Goal: Task Accomplishment & Management: Complete application form

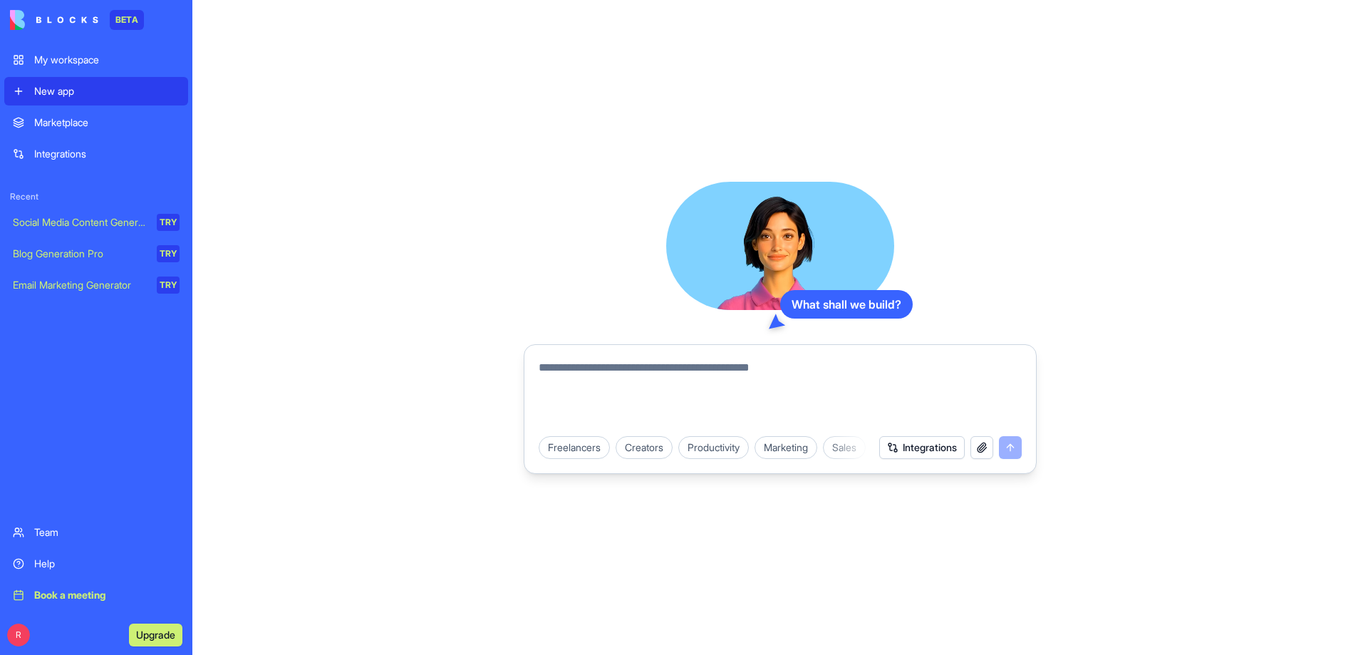
click at [594, 371] on textarea at bounding box center [779, 393] width 483 height 68
type textarea "*********"
click at [975, 451] on button "button" at bounding box center [981, 447] width 23 height 23
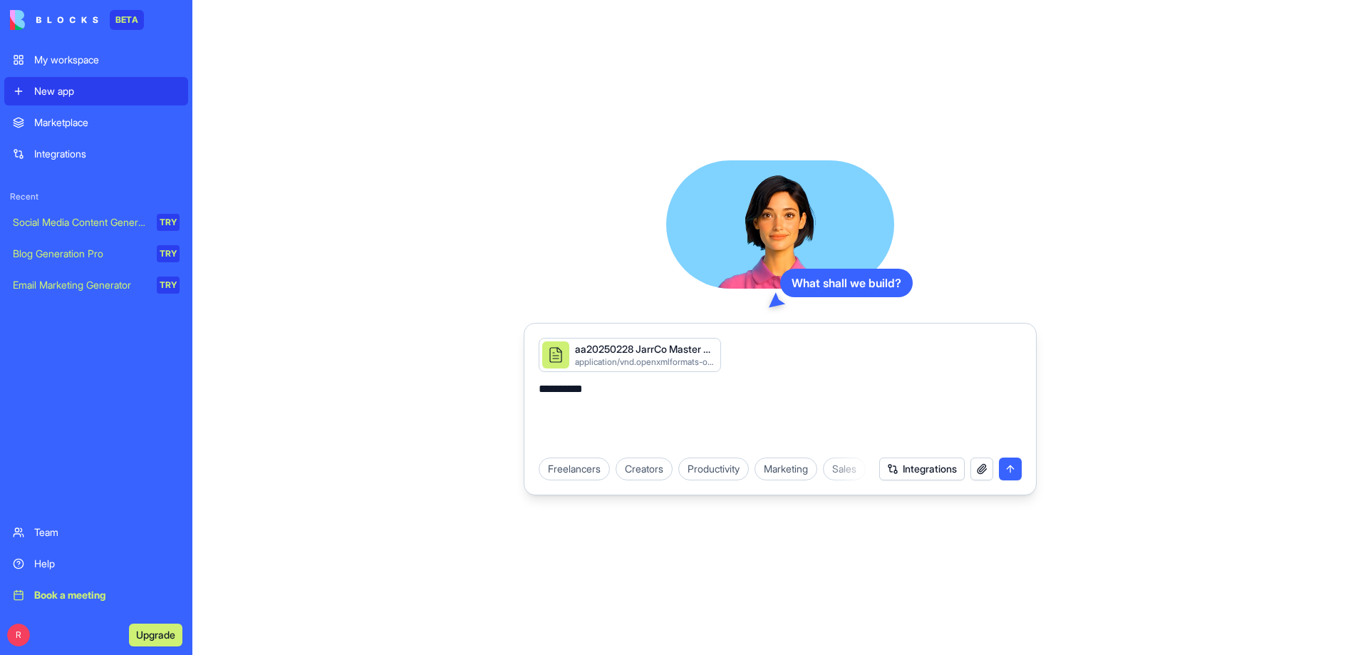
click at [1005, 467] on button "submit" at bounding box center [1010, 468] width 23 height 23
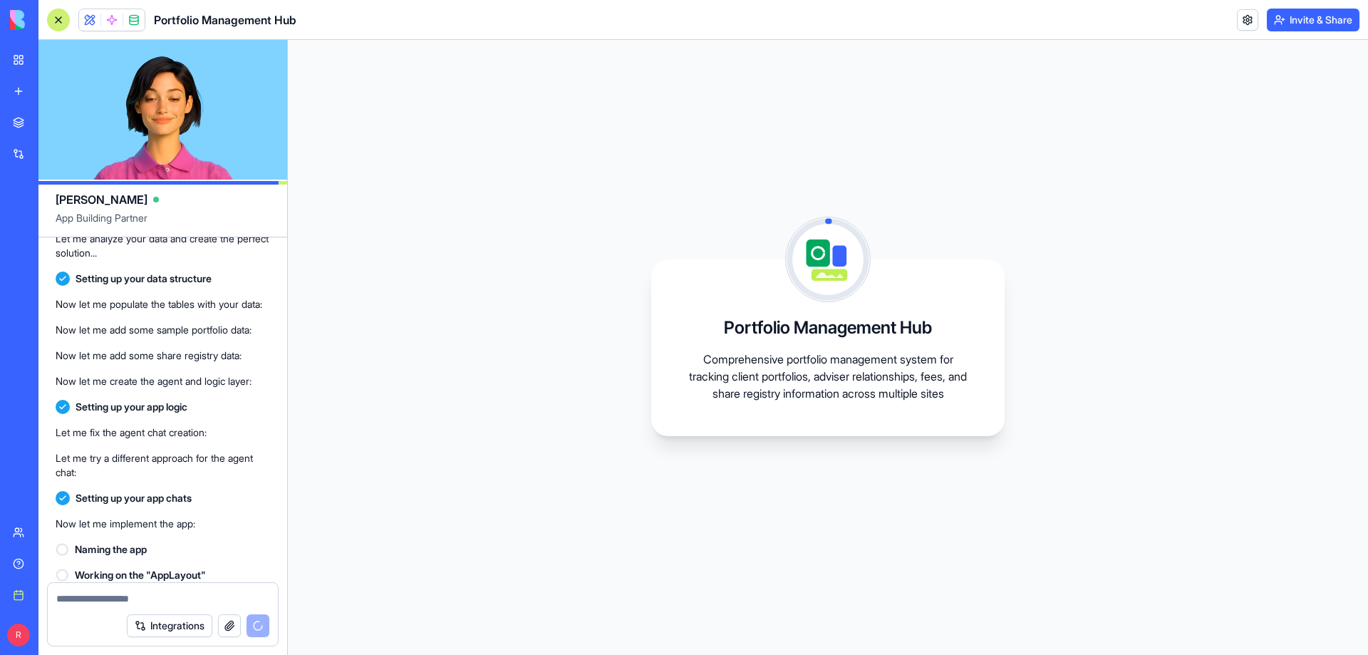
scroll to position [402, 0]
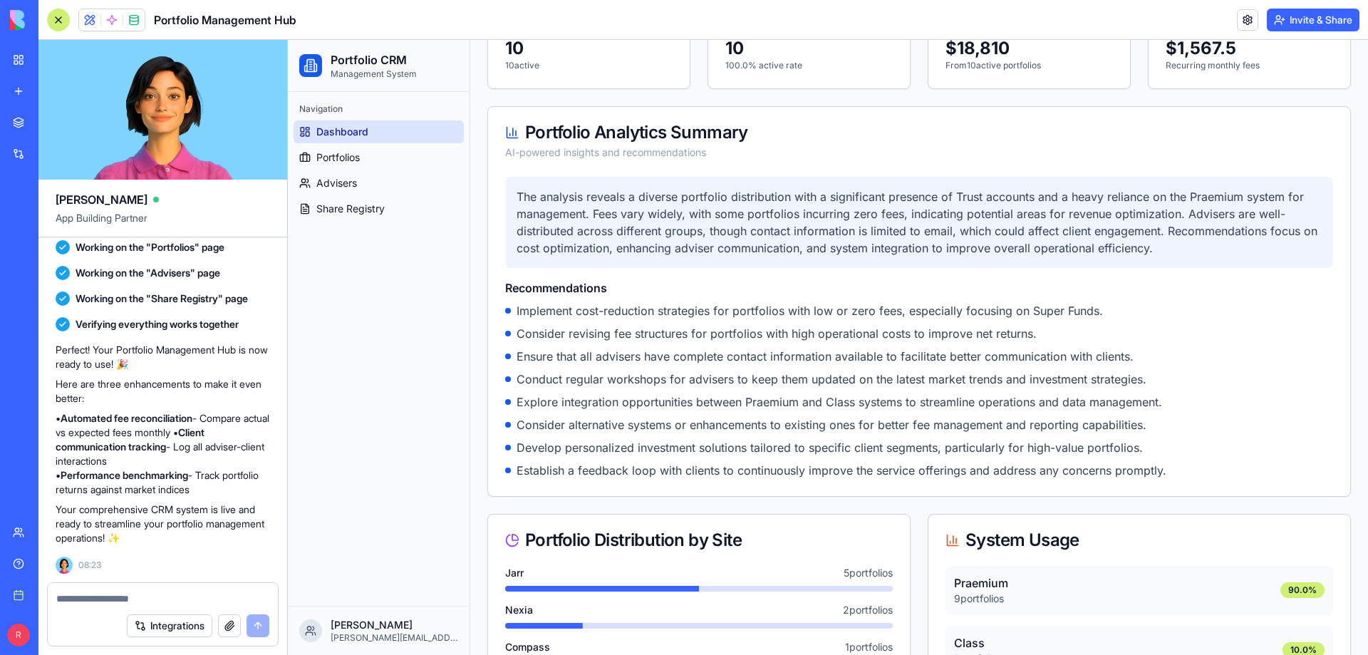
scroll to position [157, 0]
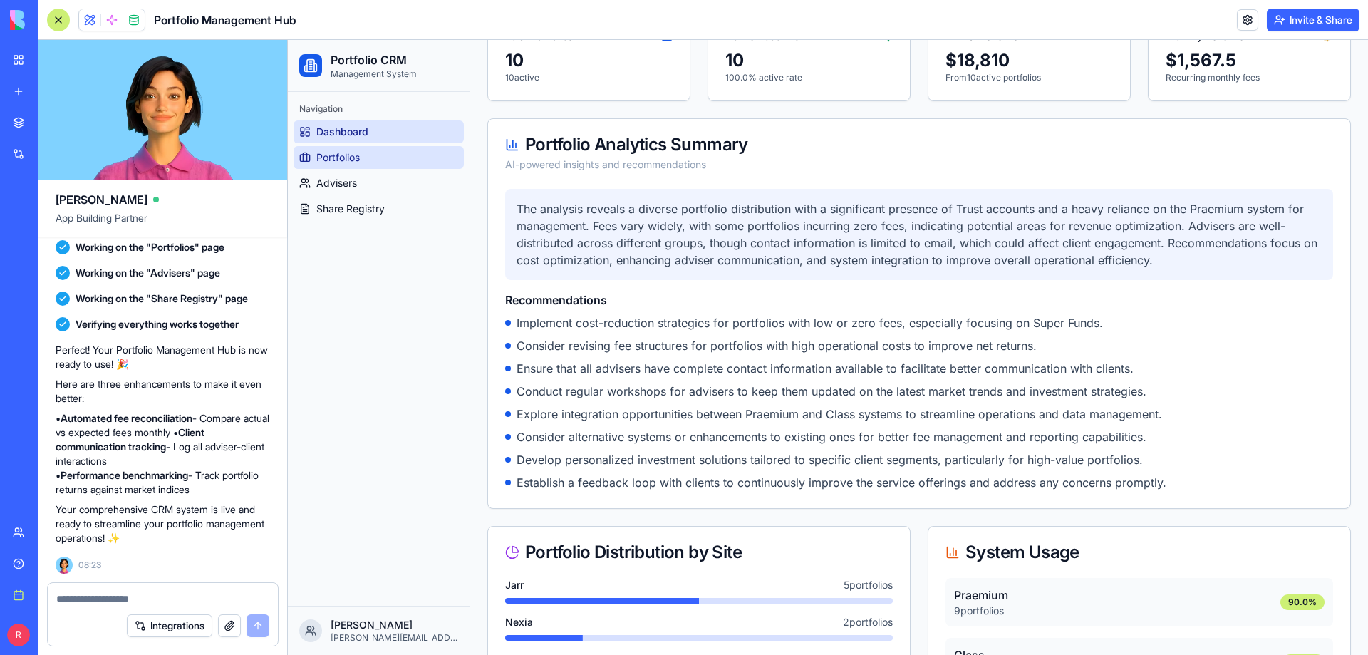
click at [341, 155] on span "Portfolios" at bounding box center [337, 157] width 43 height 14
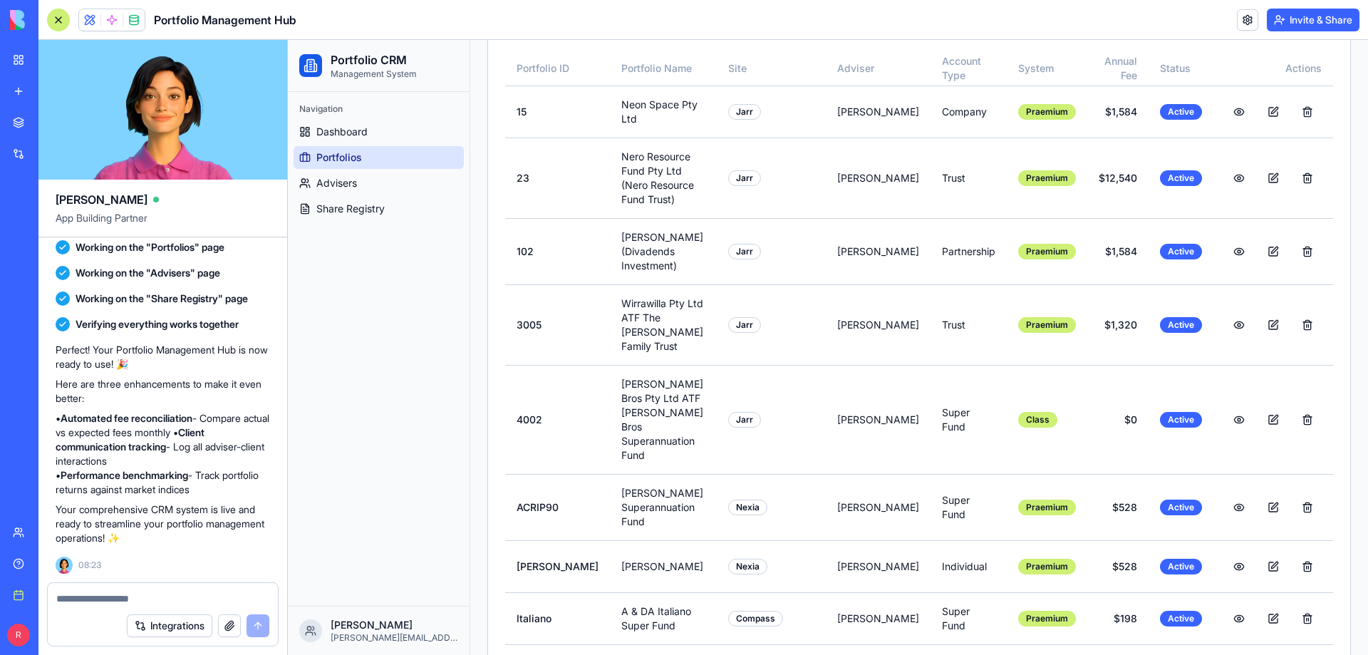
scroll to position [364, 0]
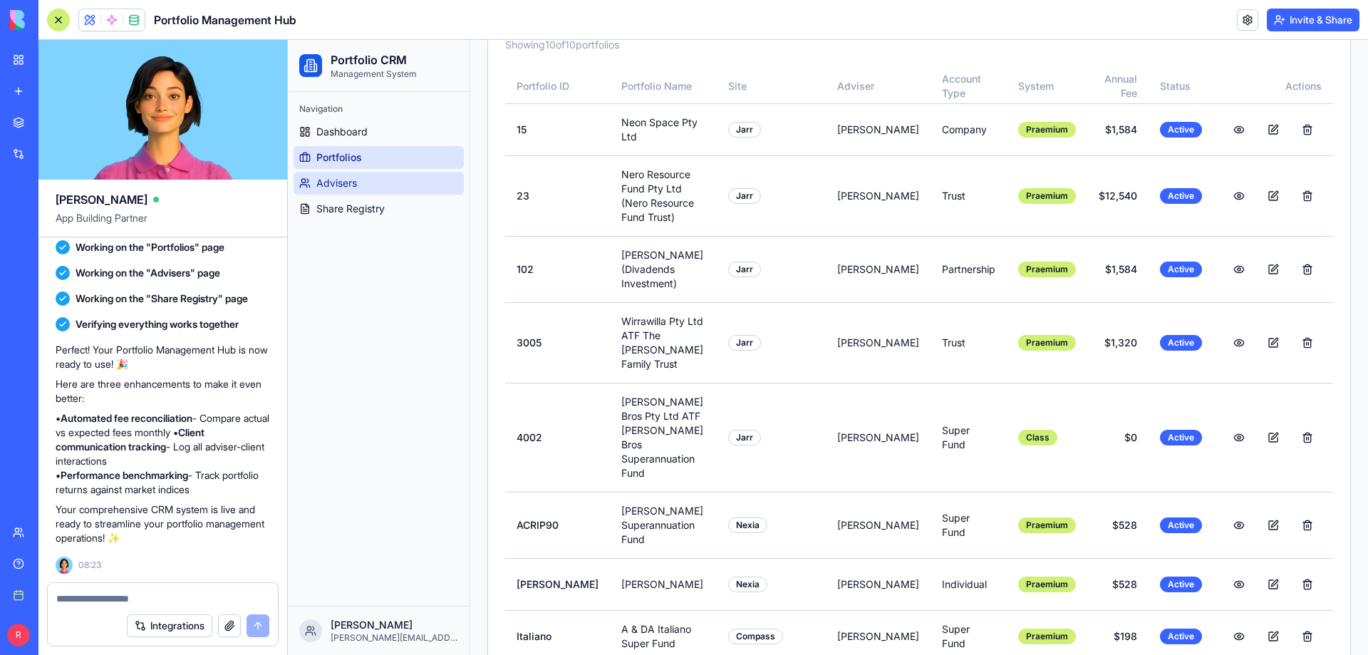
click at [345, 184] on span "Advisers" at bounding box center [336, 183] width 41 height 14
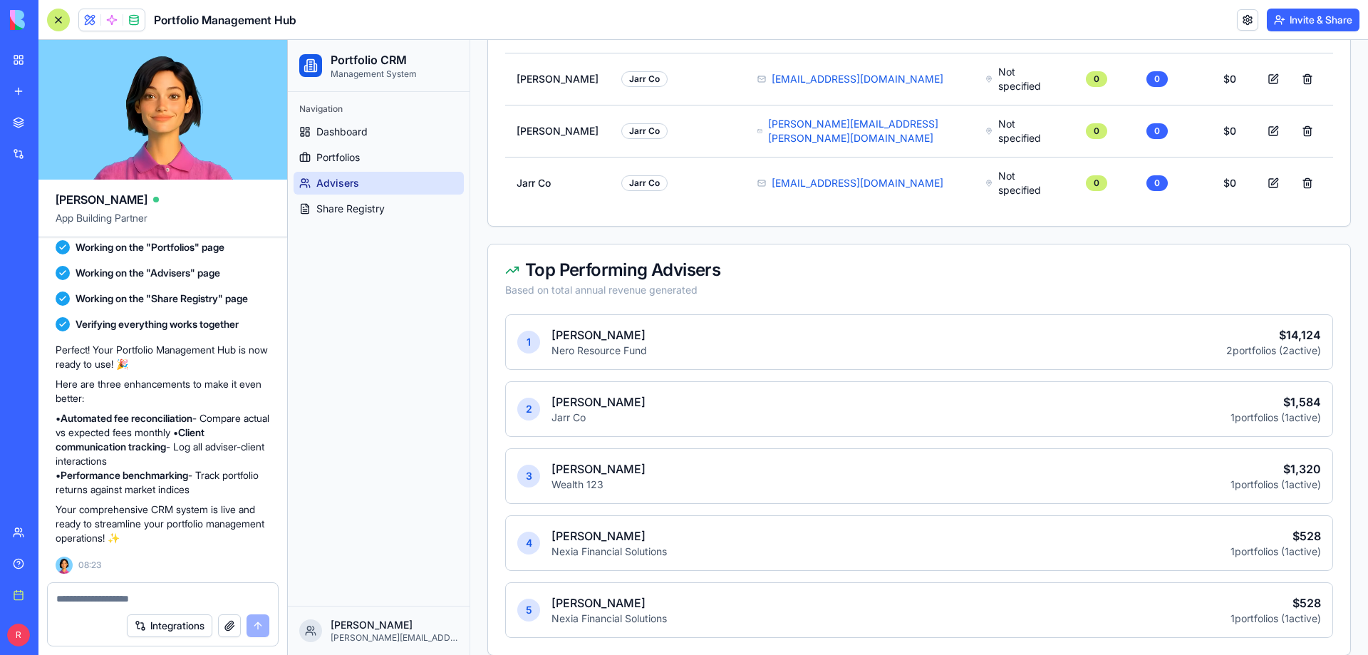
scroll to position [1264, 0]
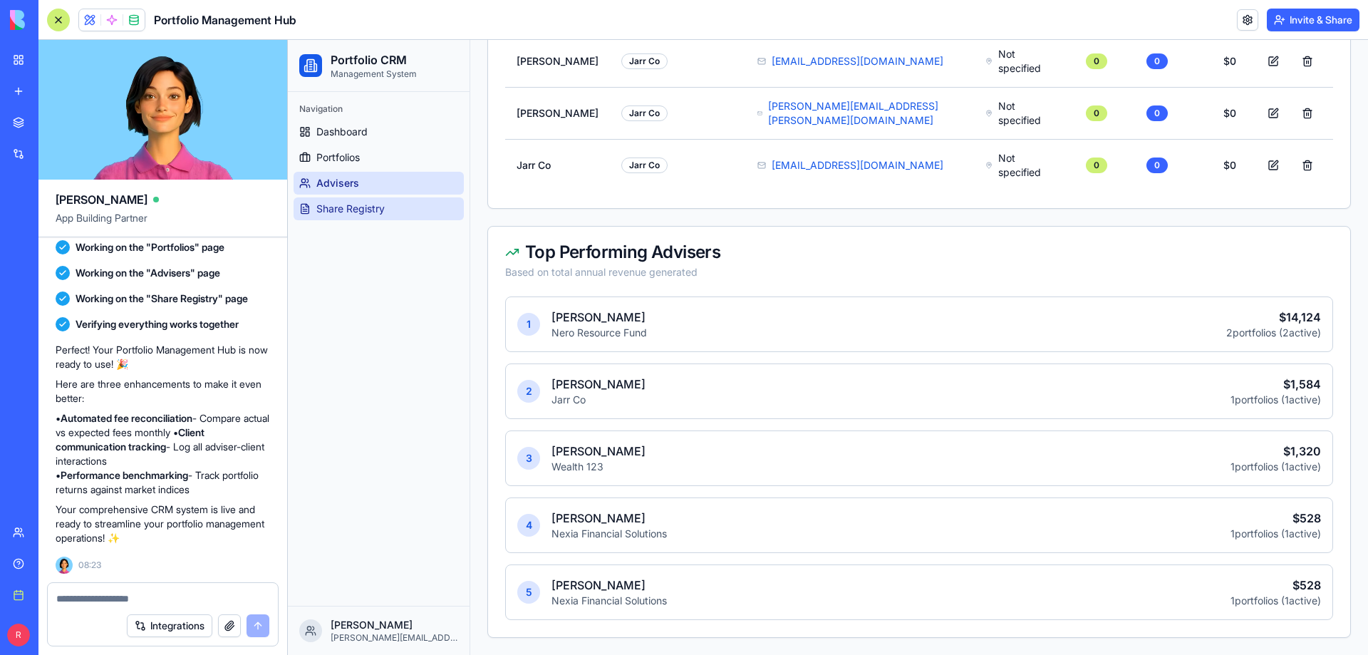
click at [345, 211] on span "Share Registry" at bounding box center [350, 209] width 68 height 14
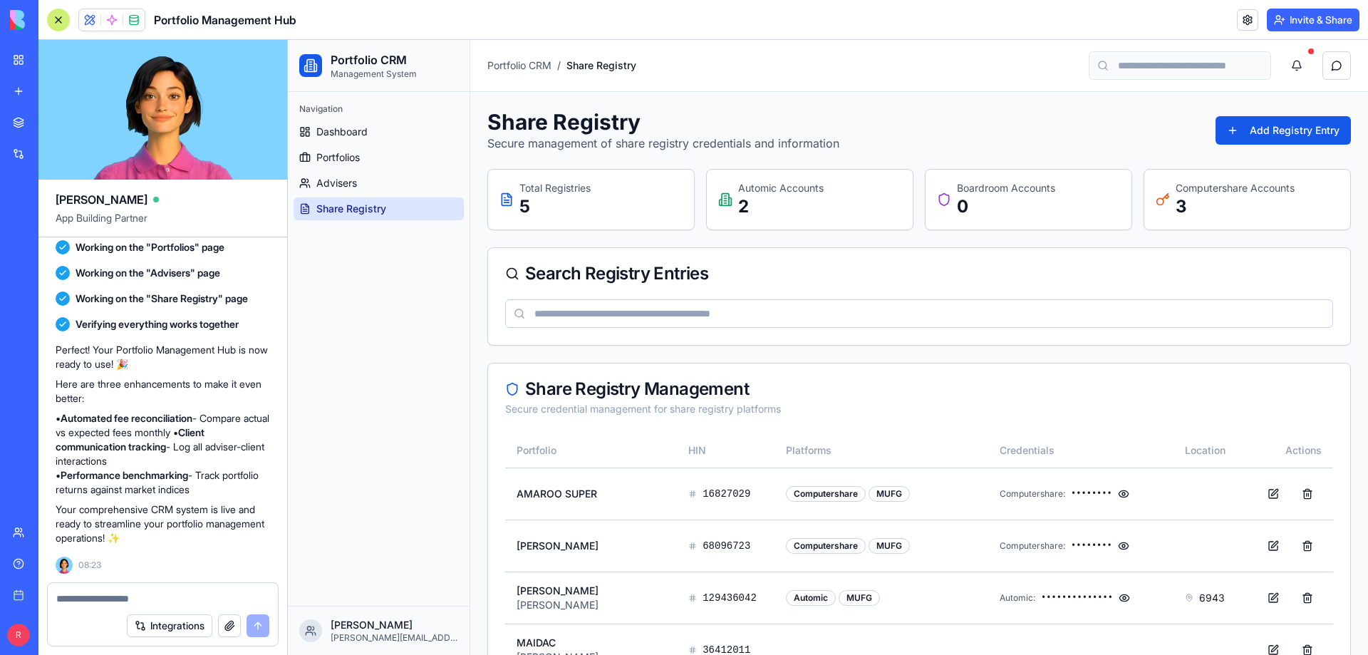
click at [594, 313] on input at bounding box center [919, 313] width 828 height 28
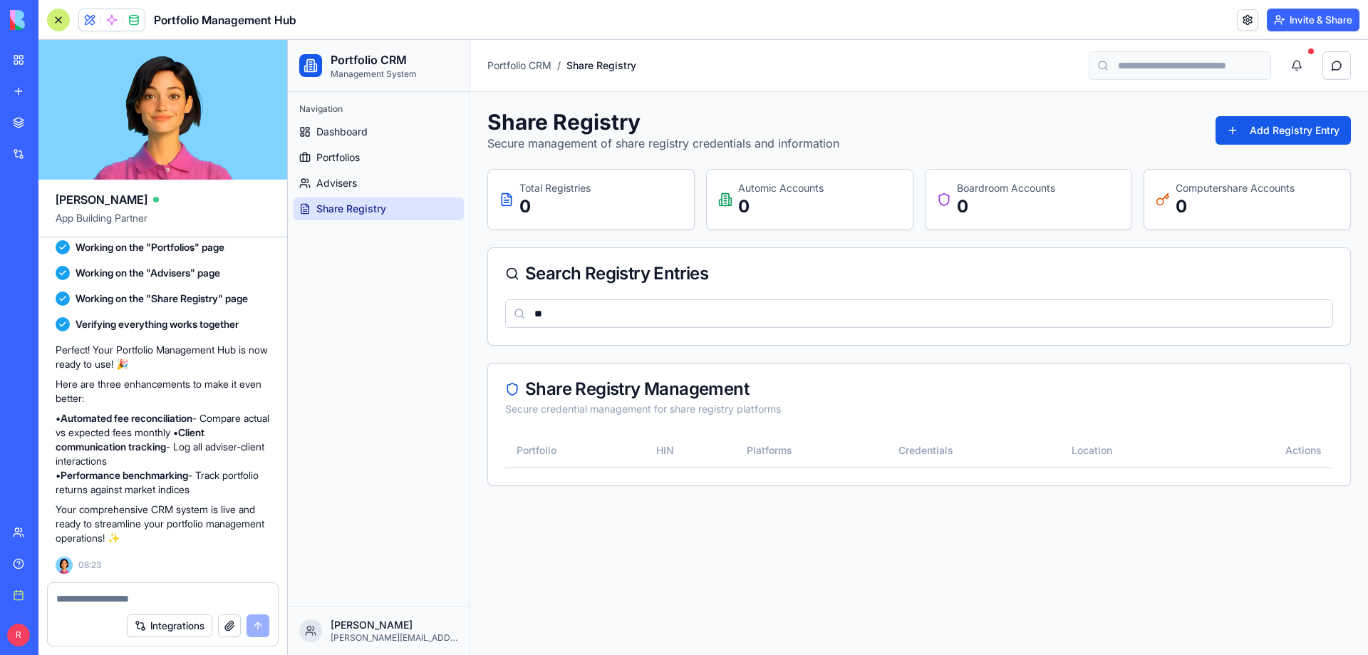
type input "*"
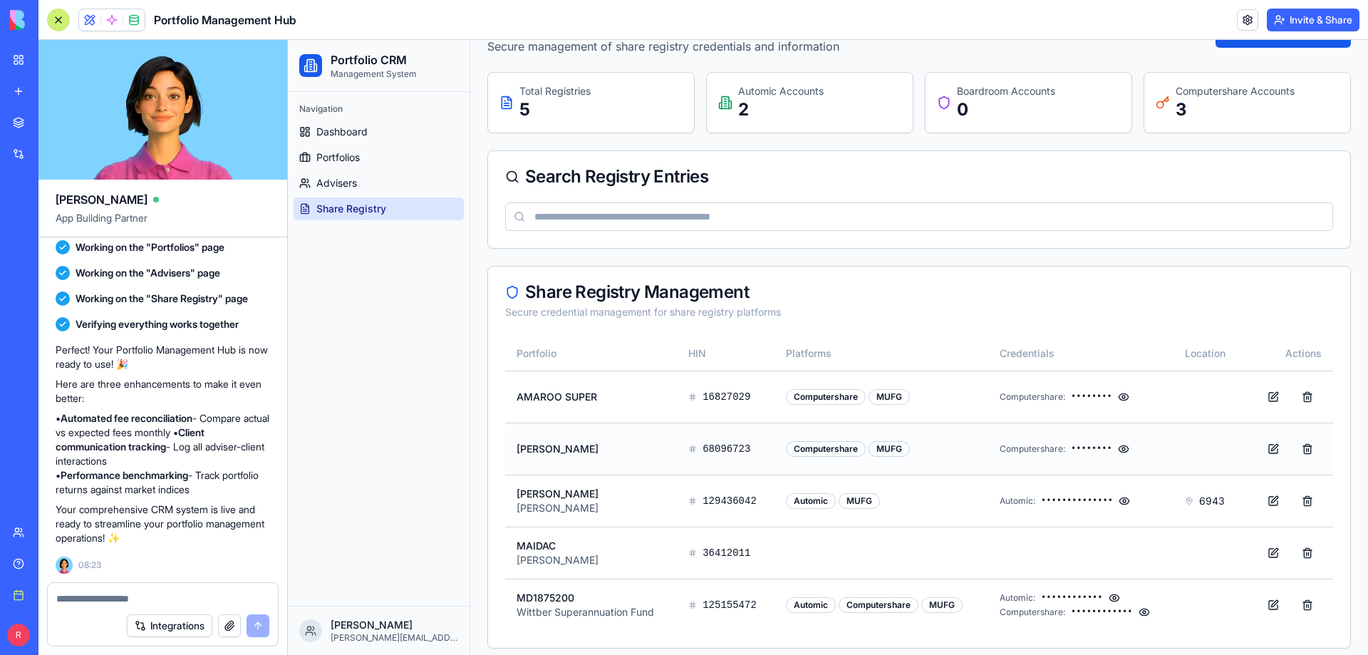
scroll to position [108, 0]
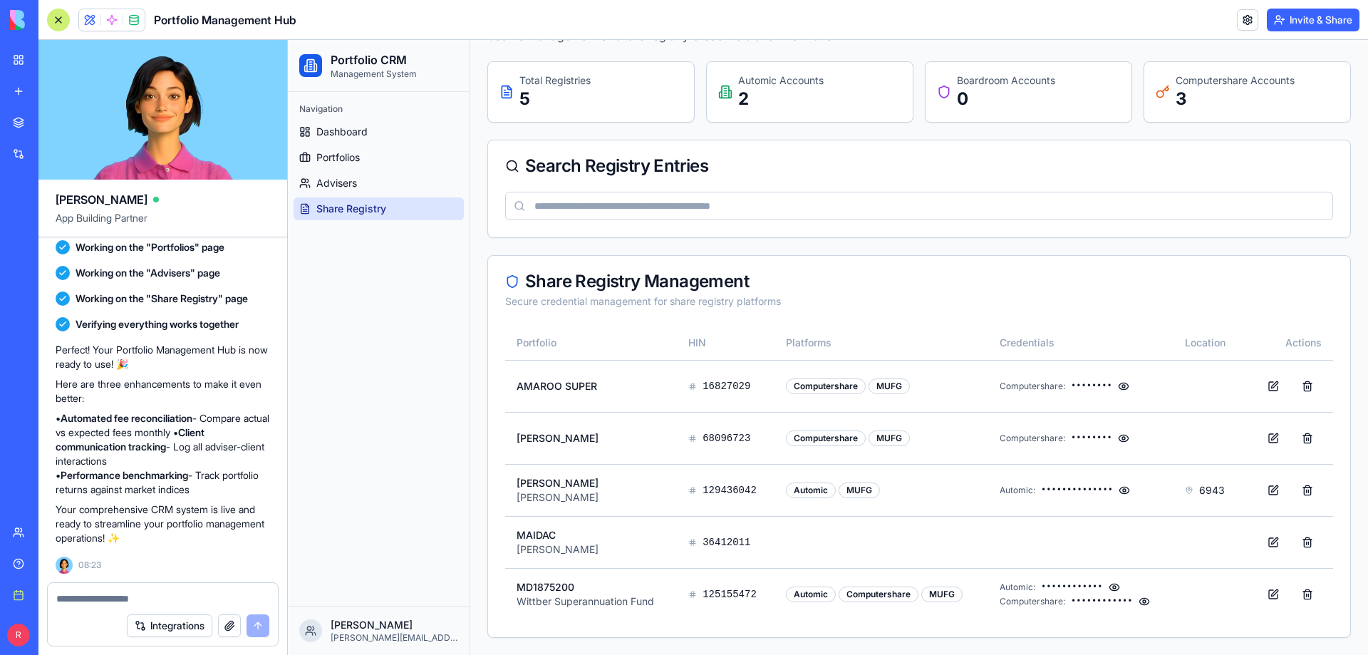
click at [574, 208] on input at bounding box center [919, 206] width 828 height 28
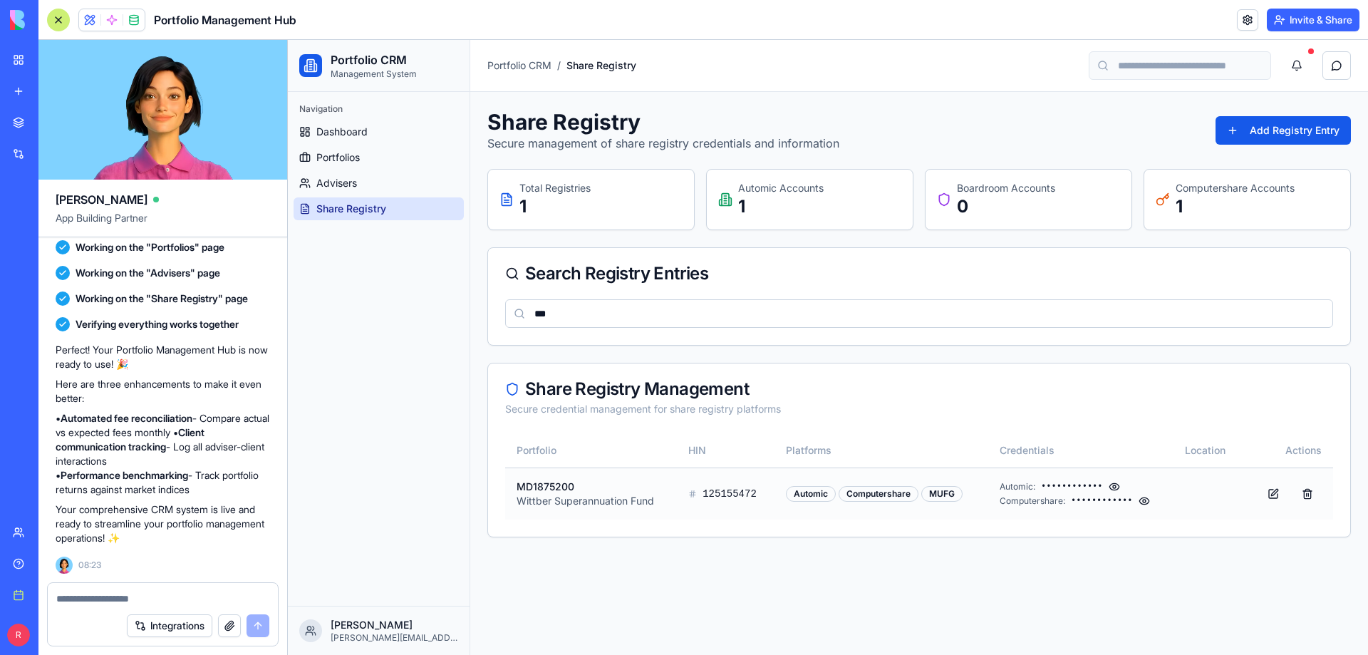
type input "***"
click at [578, 484] on p "MD1875200" at bounding box center [590, 486] width 149 height 14
click at [728, 490] on span "125155472" at bounding box center [729, 493] width 54 height 14
click at [845, 490] on div "Computershare" at bounding box center [878, 494] width 80 height 16
click at [952, 489] on div "MUFG" at bounding box center [941, 494] width 41 height 16
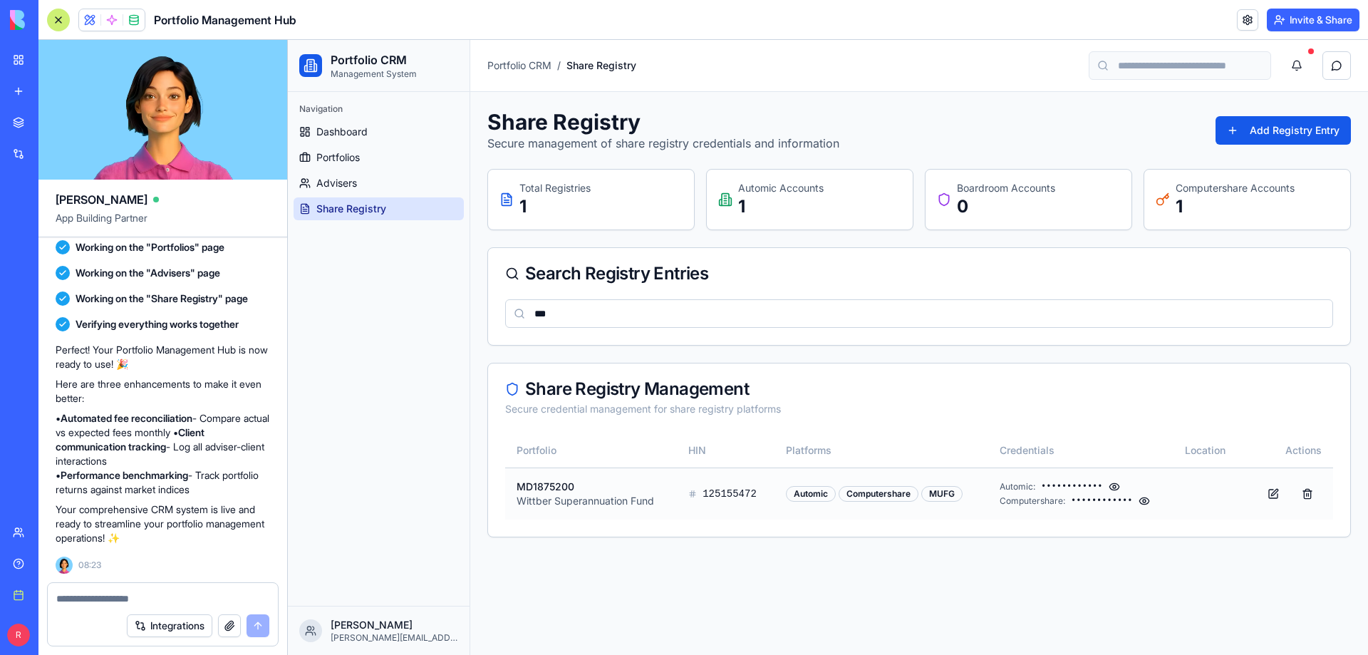
click at [1071, 496] on span "••••••••••••" at bounding box center [1101, 500] width 61 height 11
click at [652, 501] on p "Wittber Superannuation Fund" at bounding box center [590, 501] width 149 height 14
click at [578, 492] on p "MD1875200" at bounding box center [590, 486] width 149 height 14
click at [1142, 489] on div "Automic: ••••••••••••" at bounding box center [1080, 486] width 162 height 11
click at [1304, 132] on button "Add Registry Entry" at bounding box center [1282, 130] width 135 height 28
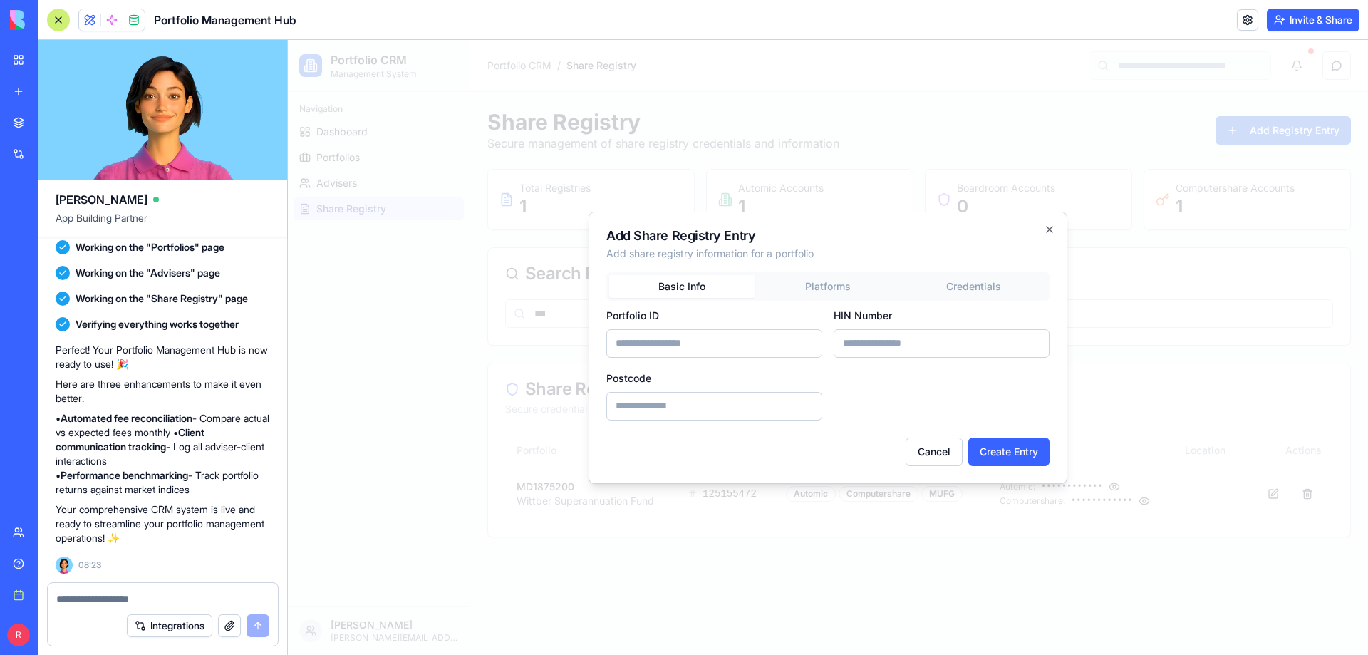
click at [820, 279] on button "Platforms" at bounding box center [828, 286] width 146 height 23
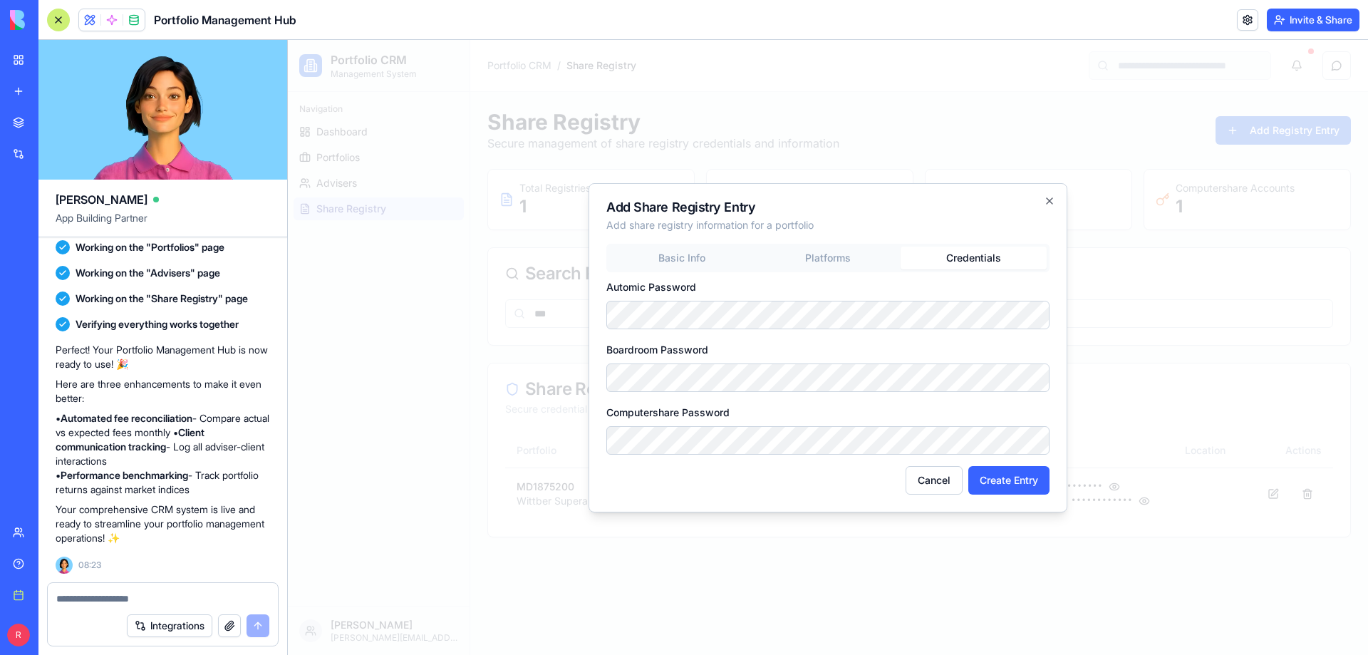
click at [978, 293] on div "Basic Info Platforms Credentials Automic Password Boardroom Password Computersh…" at bounding box center [827, 349] width 443 height 211
click at [677, 256] on div "Add Share Registry Entry Add share registry information for a portfolio Basic I…" at bounding box center [827, 347] width 479 height 335
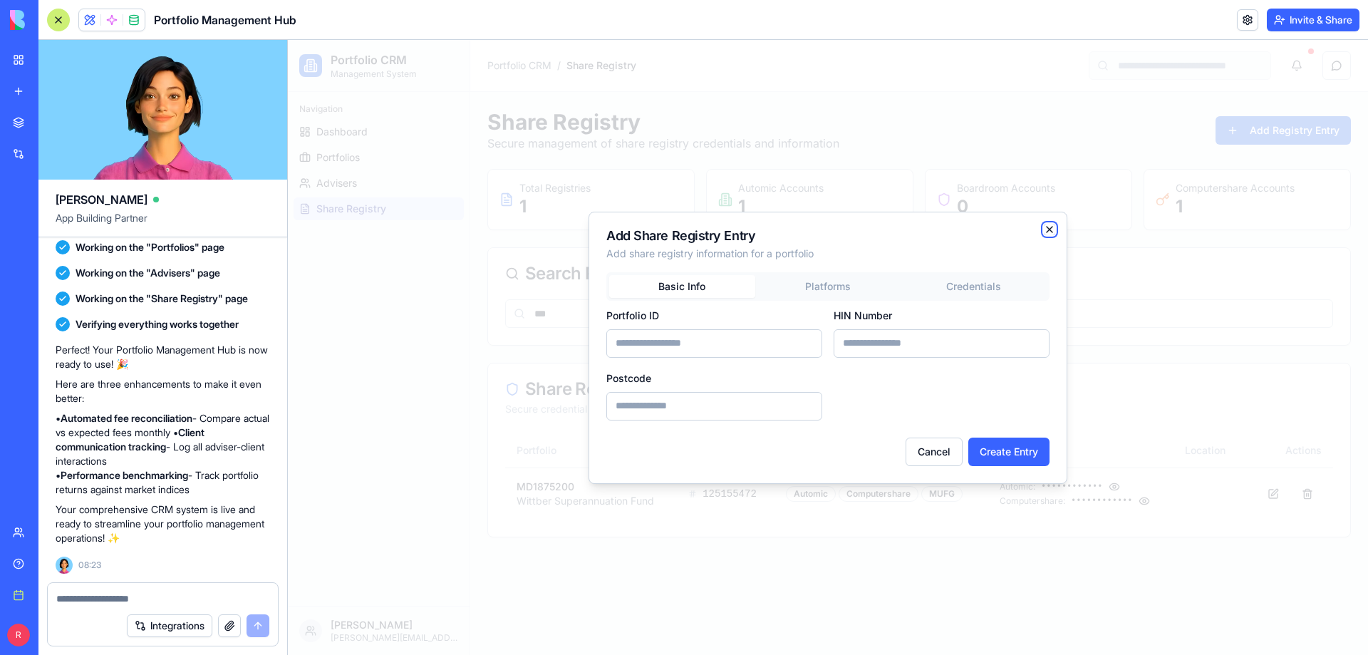
click at [1051, 229] on icon "button" at bounding box center [1048, 229] width 11 height 11
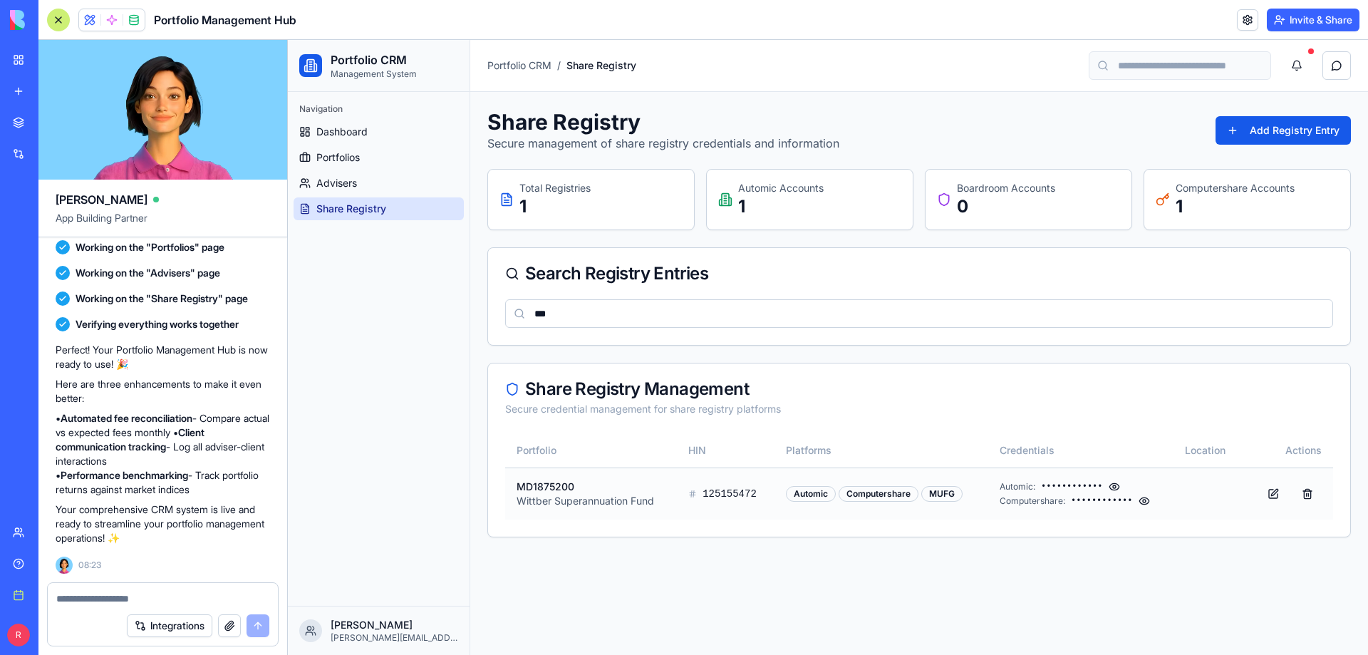
click at [808, 496] on div "Automic" at bounding box center [811, 494] width 50 height 16
click at [552, 488] on p "MD1875200" at bounding box center [590, 486] width 149 height 14
click at [565, 476] on td "MD1875200 Wittber Superannuation Fund" at bounding box center [591, 493] width 172 height 52
click at [1146, 495] on div "Computershare: ••••••••••••" at bounding box center [1080, 500] width 162 height 11
click at [1108, 488] on button at bounding box center [1113, 486] width 11 height 11
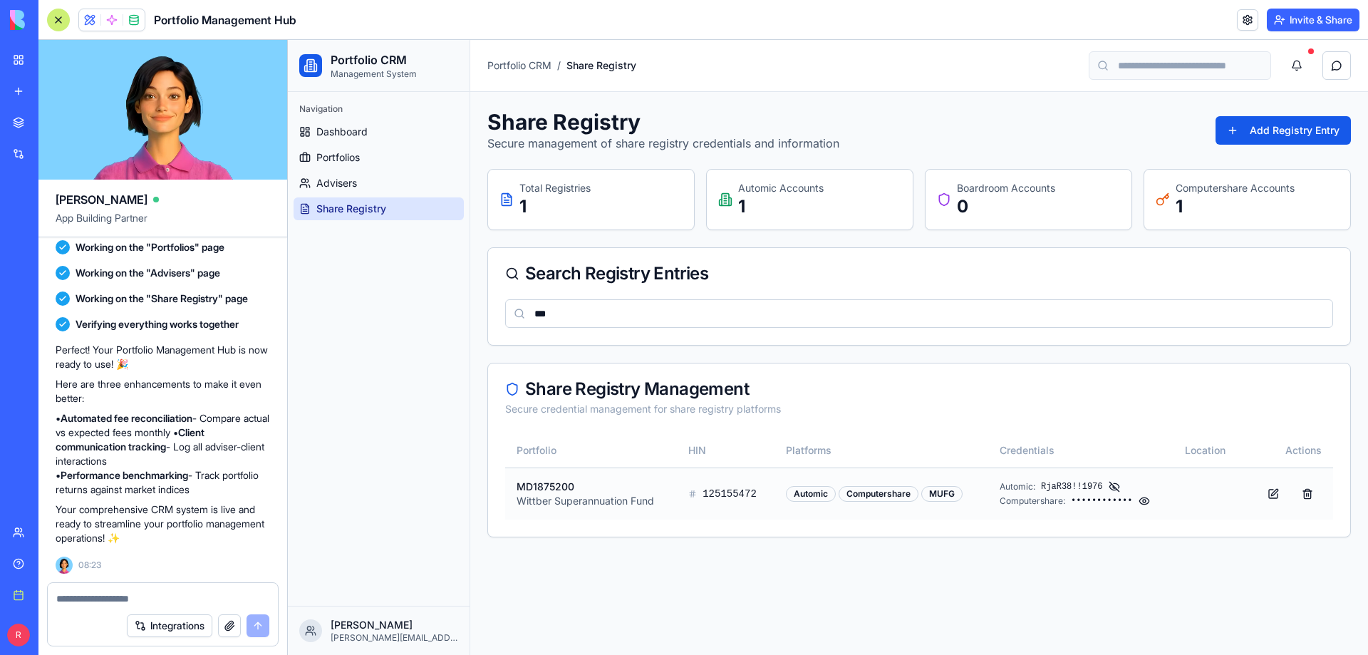
click at [1109, 488] on button at bounding box center [1113, 486] width 11 height 11
click at [1138, 502] on button at bounding box center [1143, 500] width 11 height 11
click at [339, 155] on span "Portfolios" at bounding box center [337, 157] width 43 height 14
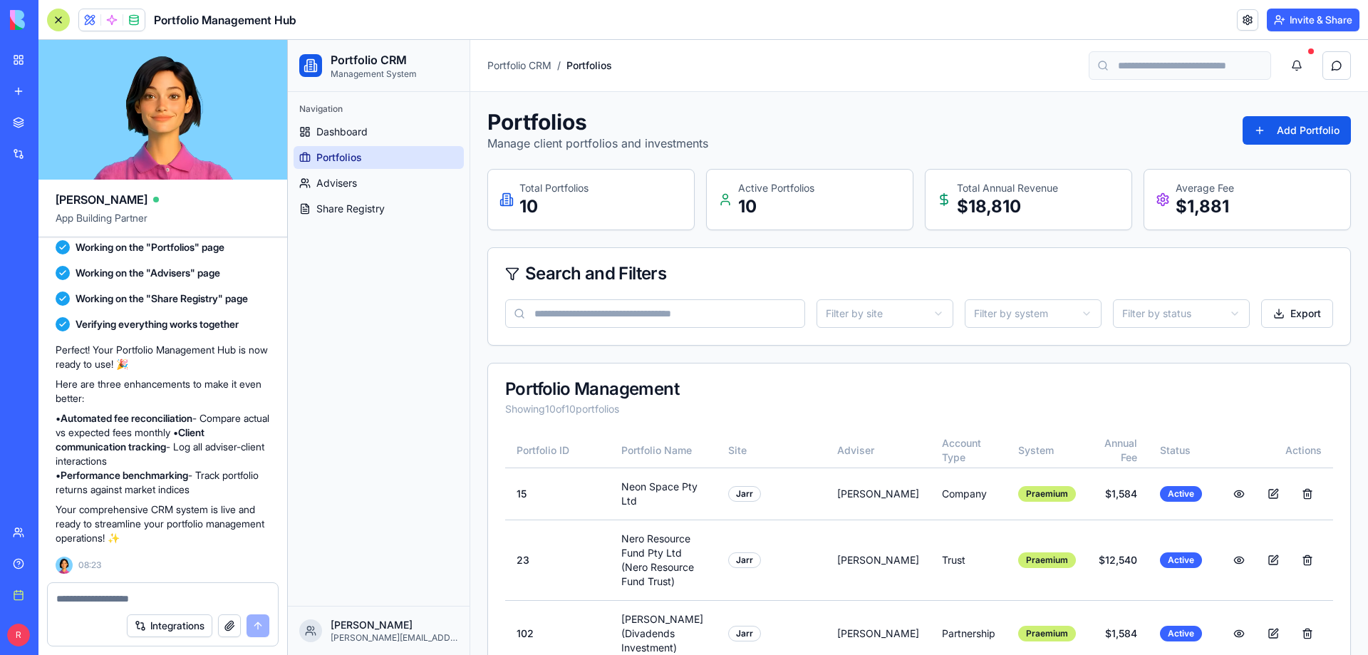
click at [1140, 68] on input at bounding box center [1179, 65] width 182 height 28
type input "*****"
click at [1097, 66] on icon at bounding box center [1102, 65] width 11 height 11
click at [120, 600] on textarea at bounding box center [162, 598] width 213 height 14
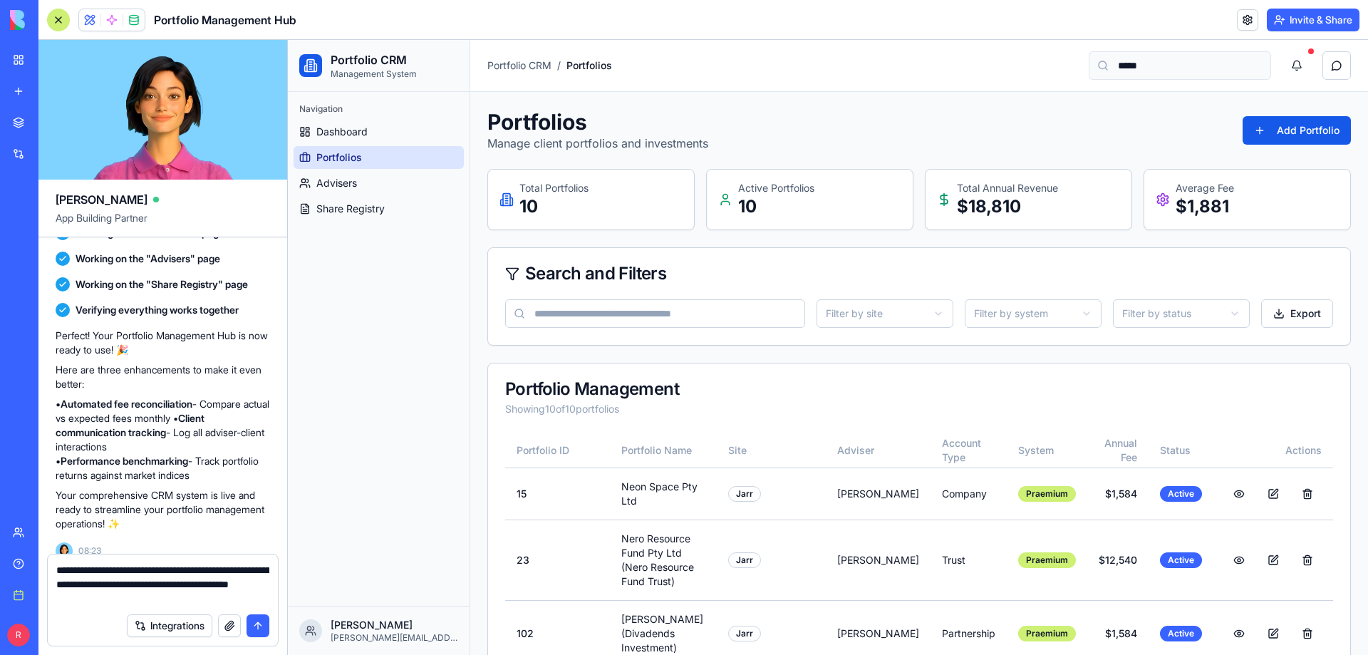
type textarea "**********"
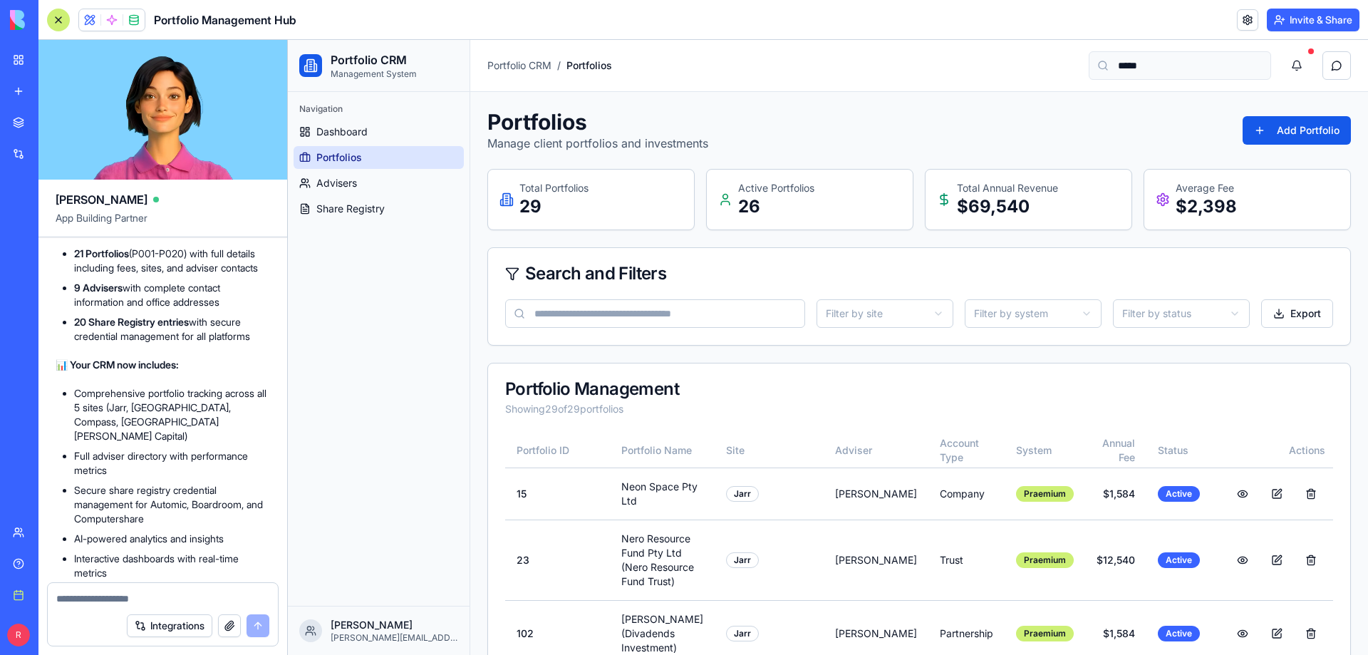
scroll to position [1180, 0]
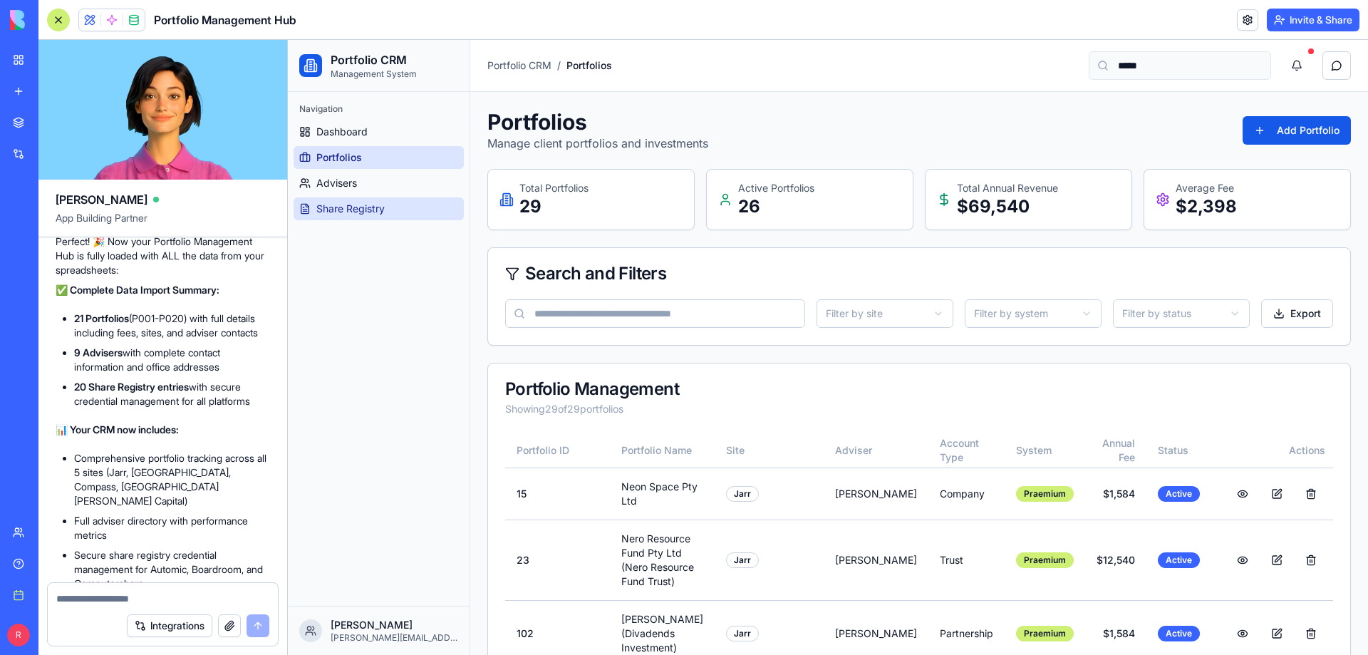
click at [352, 210] on span "Share Registry" at bounding box center [350, 209] width 68 height 14
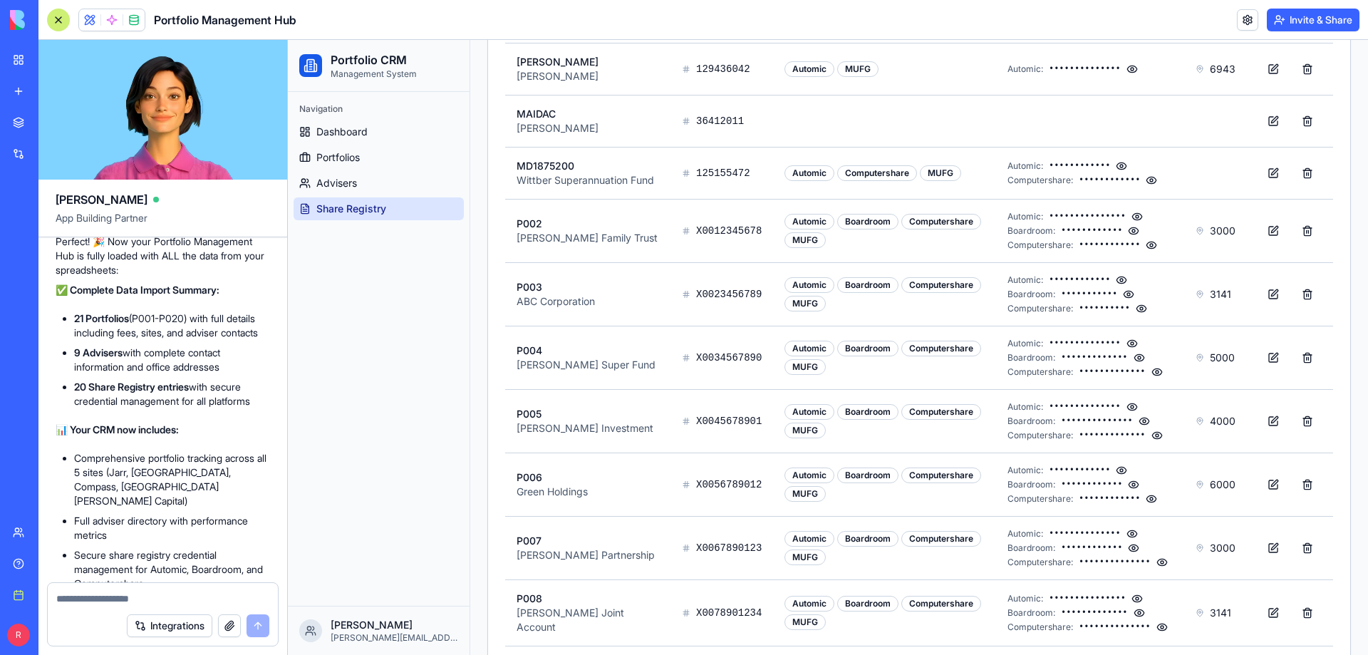
scroll to position [525, 0]
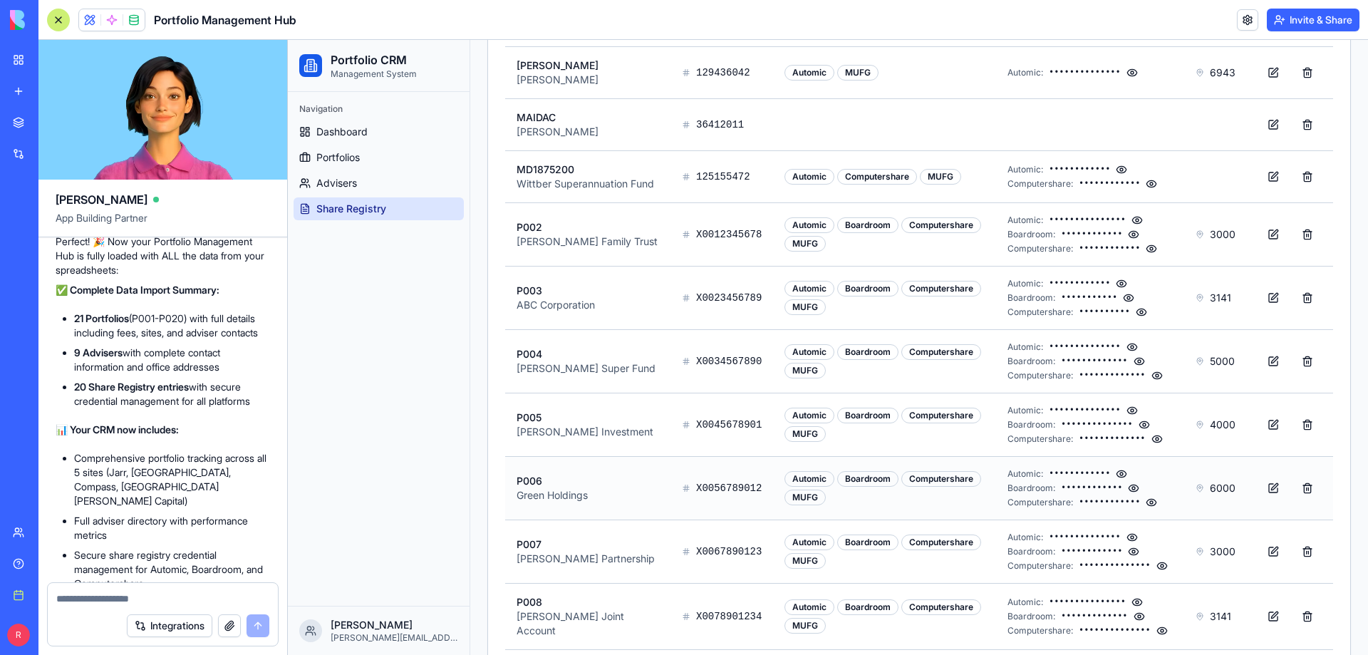
click at [1128, 494] on button at bounding box center [1133, 487] width 11 height 11
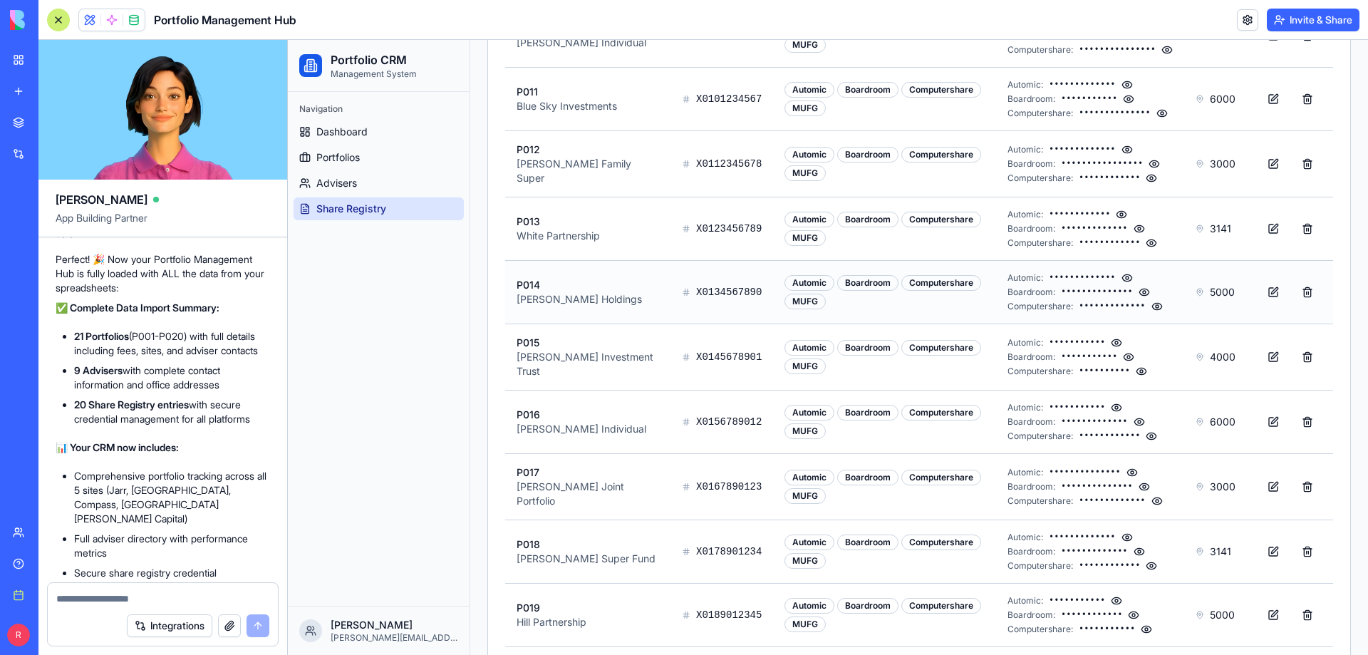
scroll to position [1237, 0]
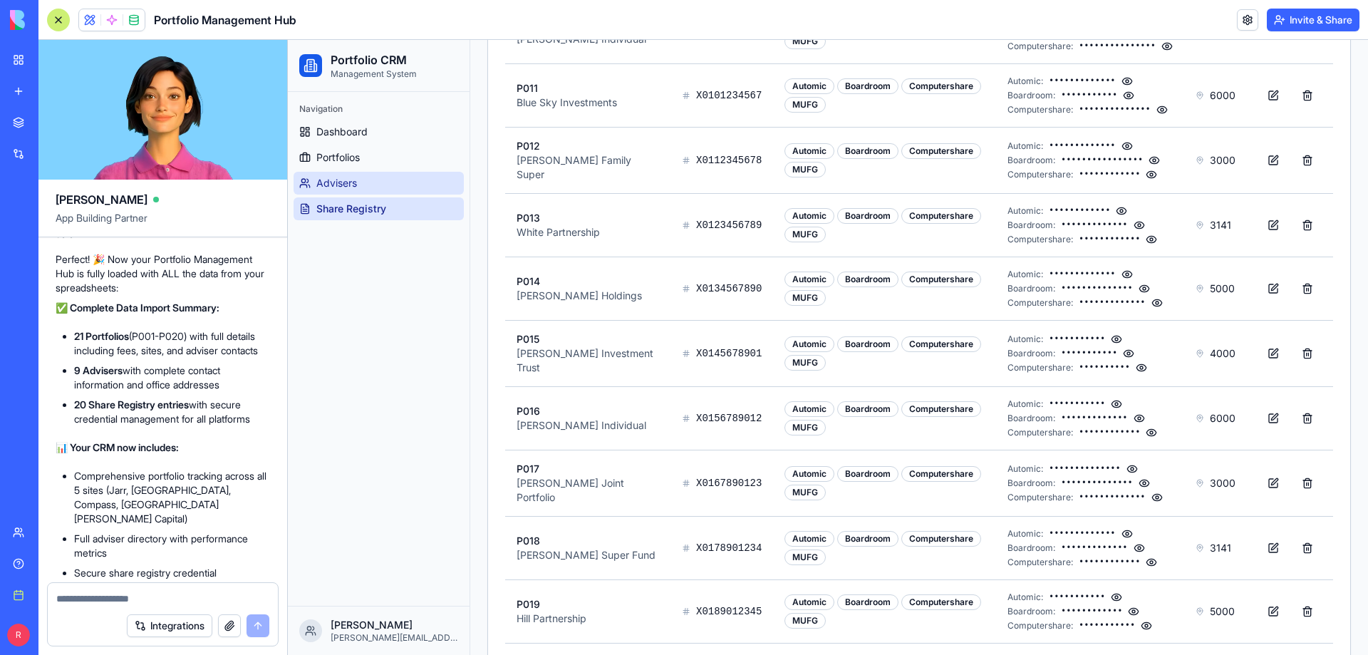
click at [340, 180] on span "Advisers" at bounding box center [336, 183] width 41 height 14
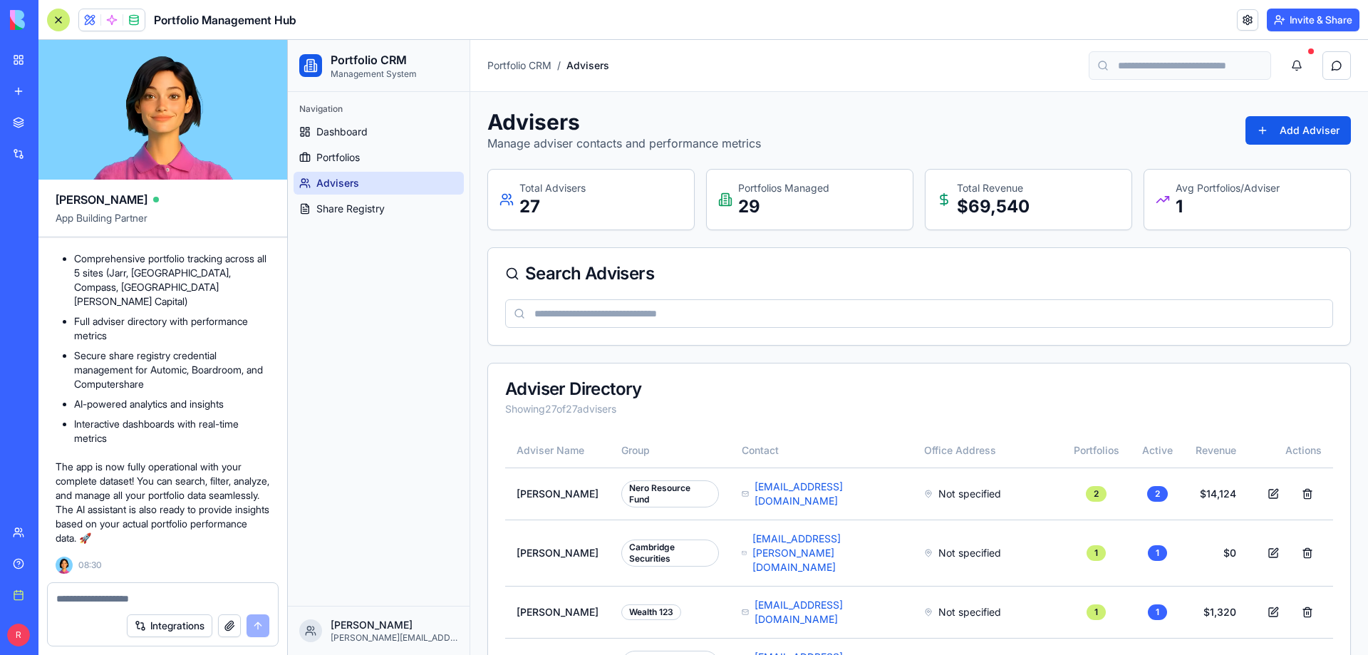
click at [137, 597] on textarea at bounding box center [162, 598] width 213 height 14
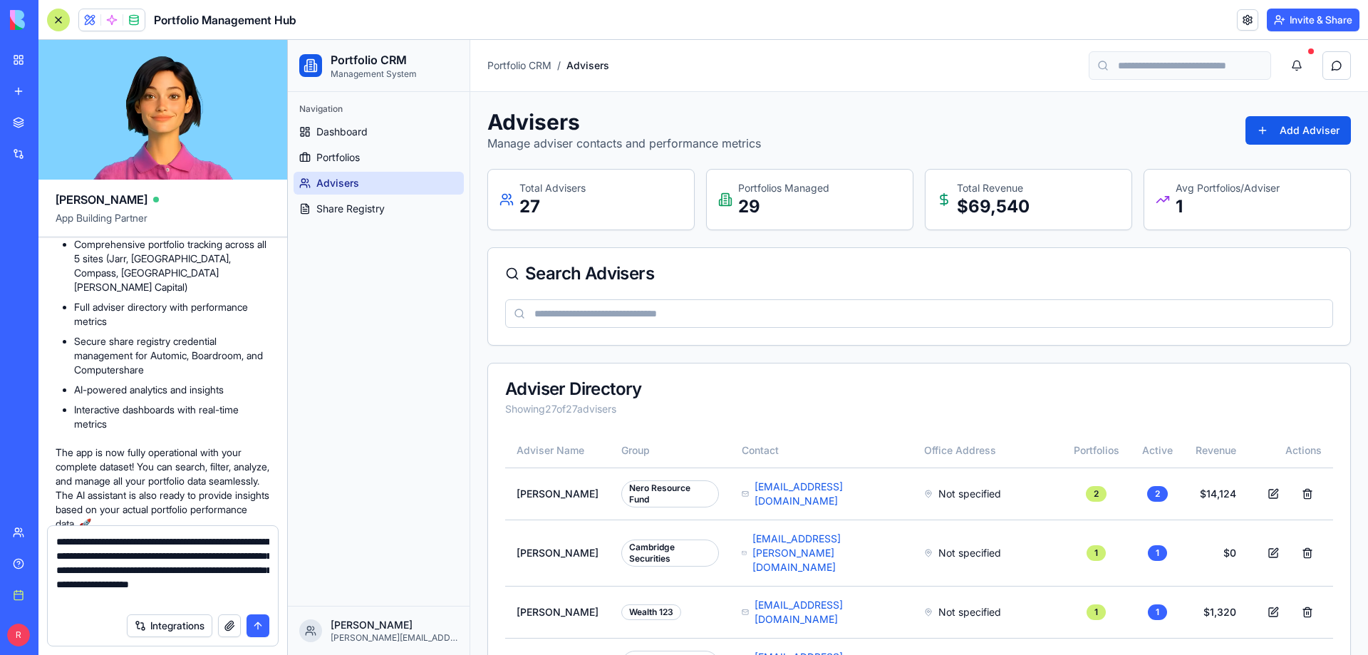
type textarea "**********"
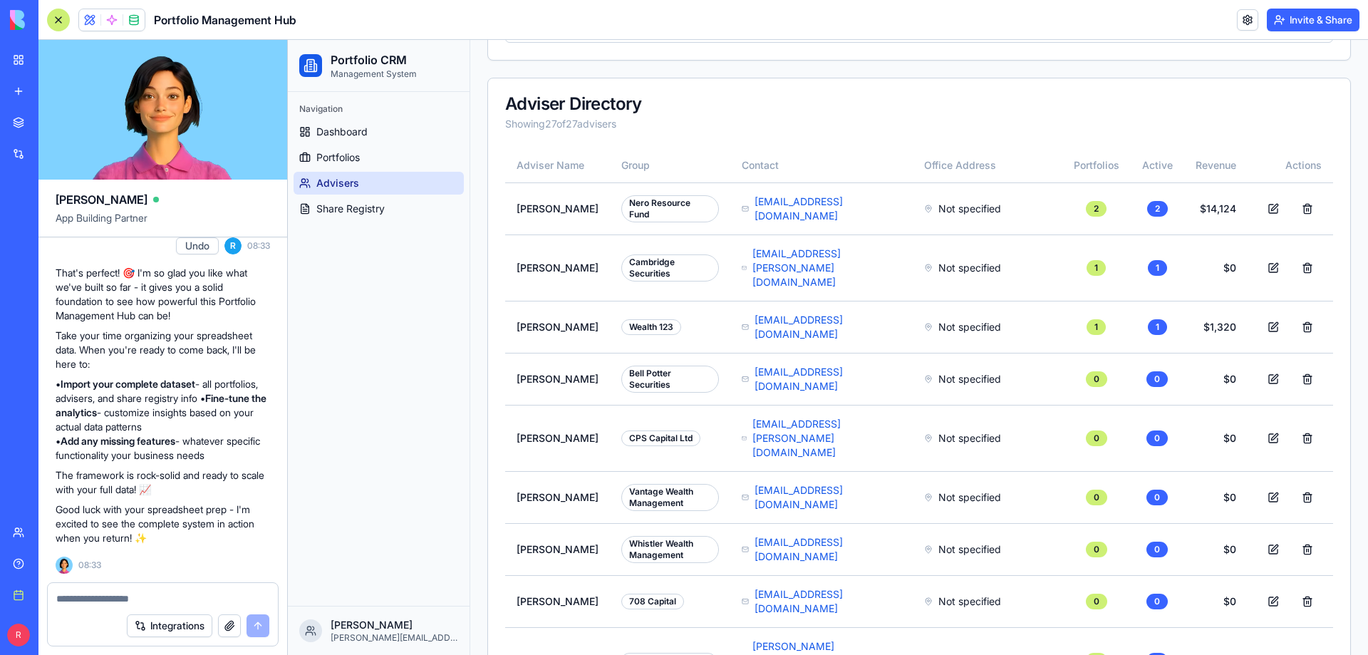
scroll to position [1823, 0]
